Goal: Use online tool/utility: Use online tool/utility

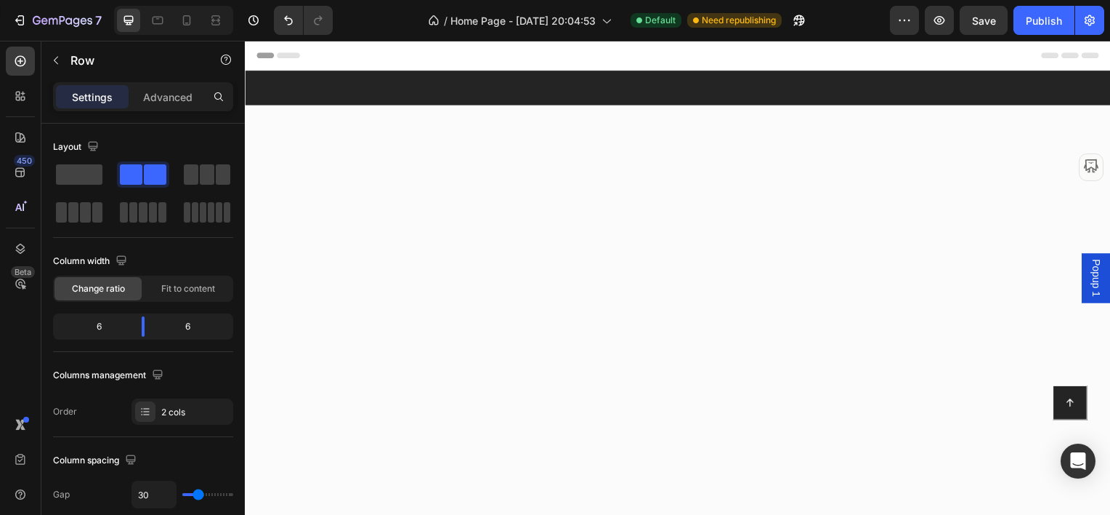
scroll to position [4650, 0]
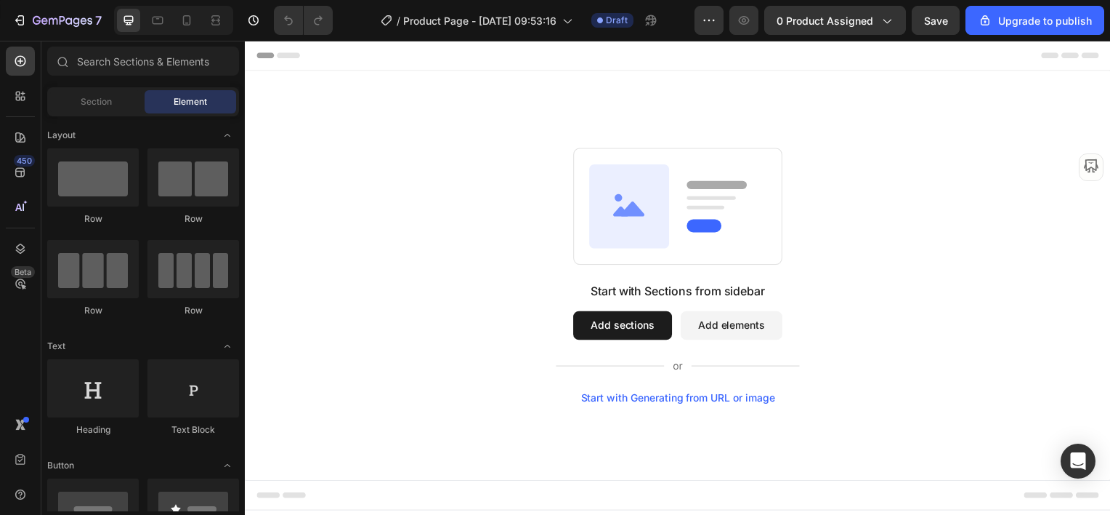
click at [649, 395] on div "Start with Generating from URL or image" at bounding box center [681, 400] width 195 height 12
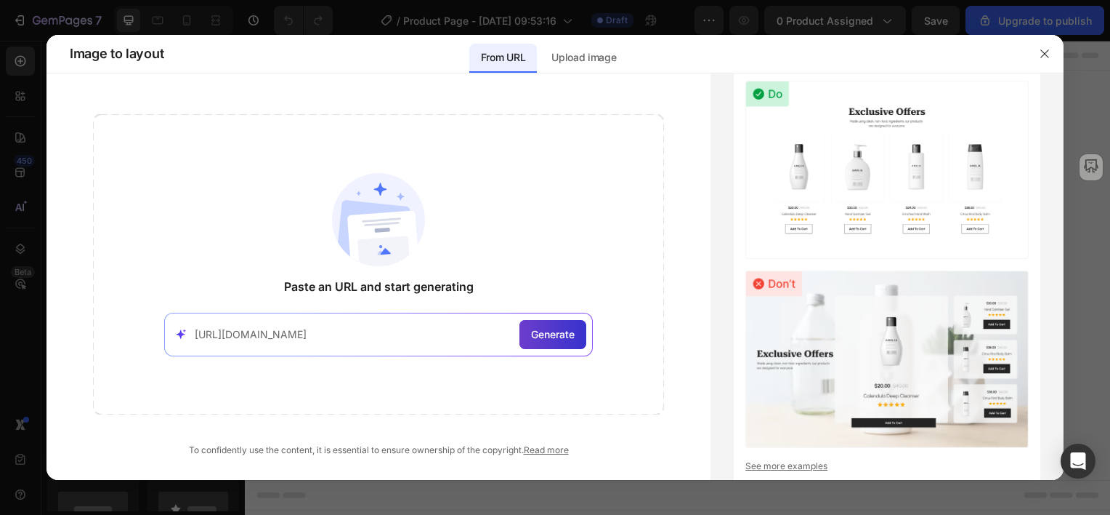
type input "https://welovefunny.com/products/ambush-sad"
click at [553, 337] on span "Generate" at bounding box center [553, 333] width 44 height 15
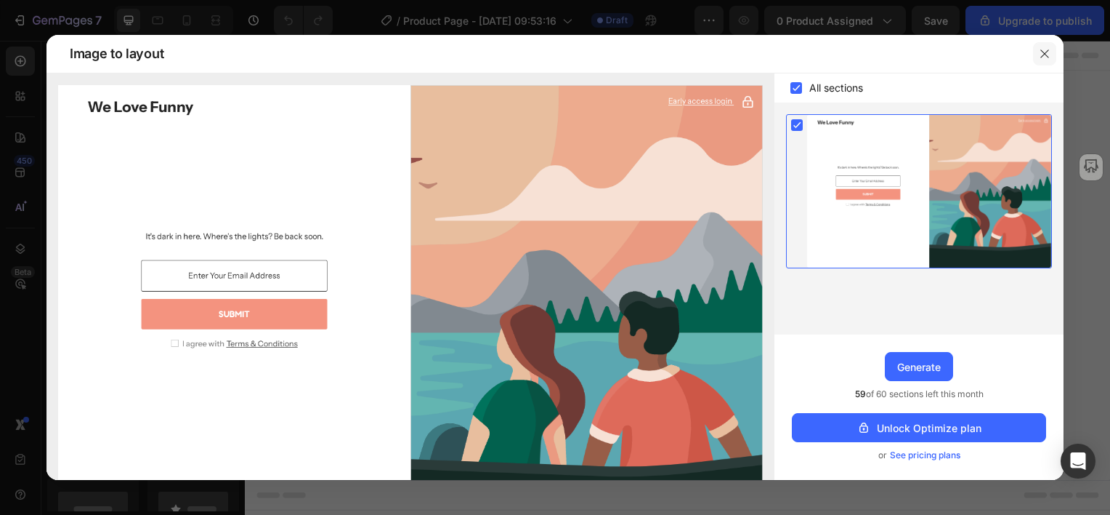
click at [1044, 52] on icon "button" at bounding box center [1045, 54] width 12 height 12
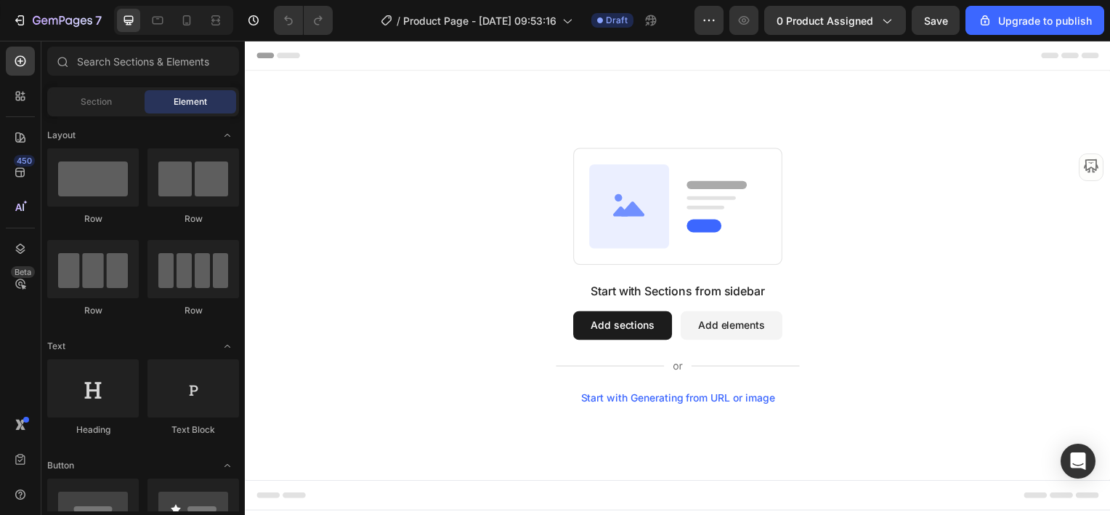
click at [634, 402] on div "Start with Generating from URL or image" at bounding box center [681, 400] width 195 height 12
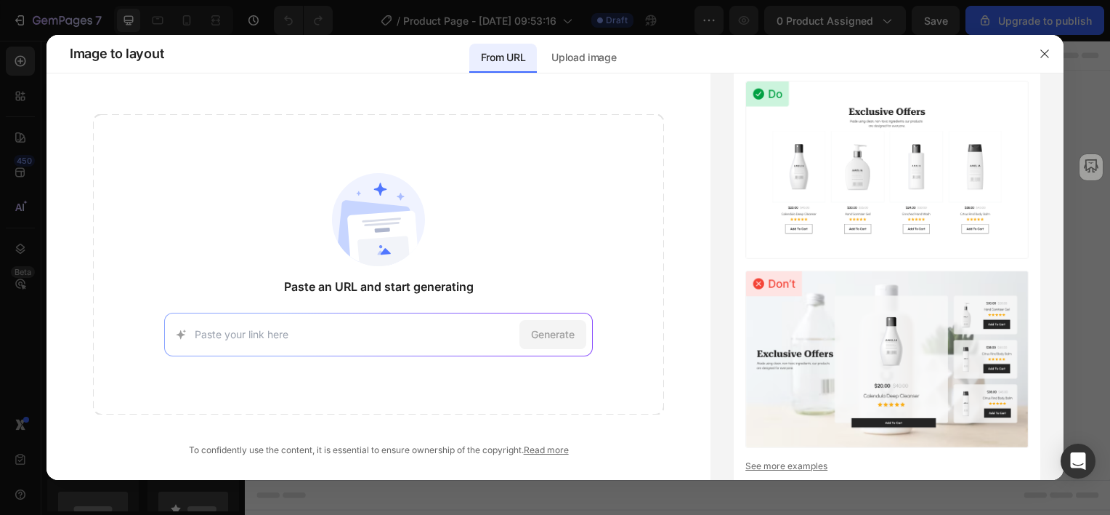
click at [406, 331] on input at bounding box center [354, 333] width 319 height 15
type input "https://welovefunny.com/products/ambush-sad"
click at [554, 331] on span "Generate" at bounding box center [553, 333] width 44 height 15
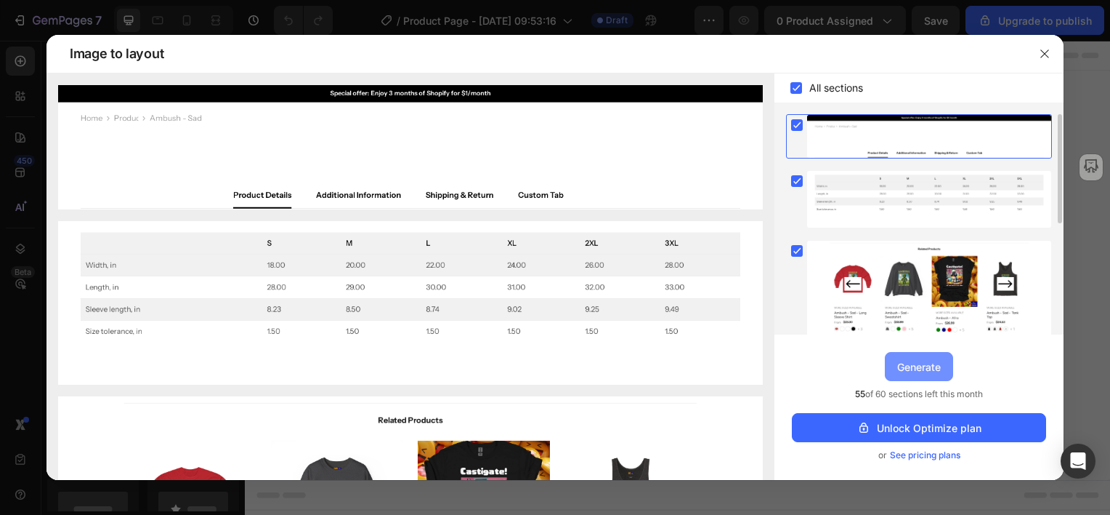
click at [924, 366] on div "Generate" at bounding box center [919, 366] width 44 height 15
